Goal: Find specific page/section

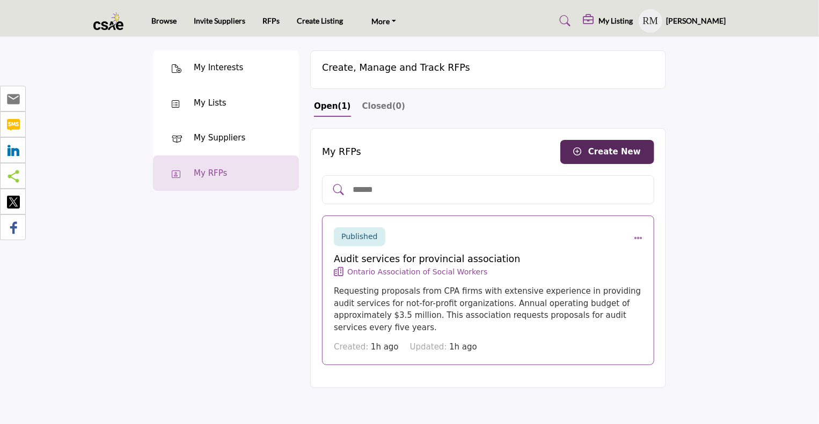
click at [640, 241] on icon "RFP actions" at bounding box center [637, 238] width 9 height 9
click at [638, 236] on icon "RFP actions" at bounding box center [637, 238] width 9 height 9
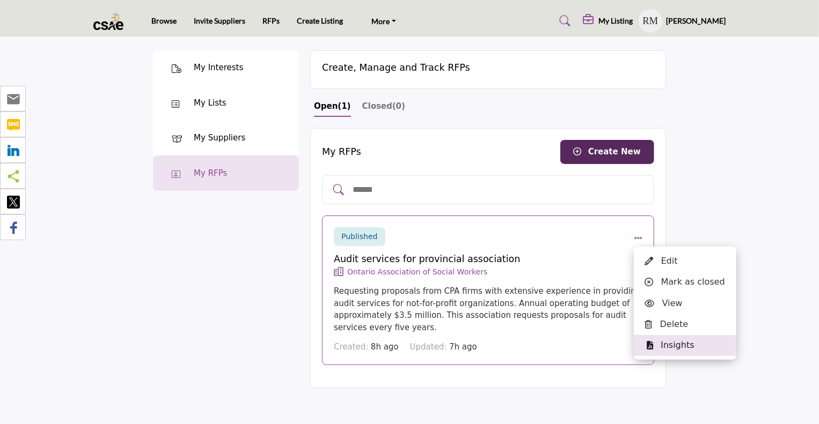
click at [681, 343] on div "Insights" at bounding box center [684, 345] width 102 height 21
